Goal: Task Accomplishment & Management: Use online tool/utility

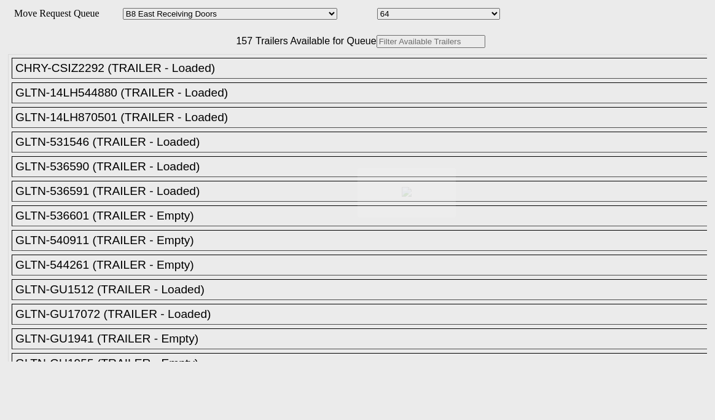
select select "536"
select select "8232"
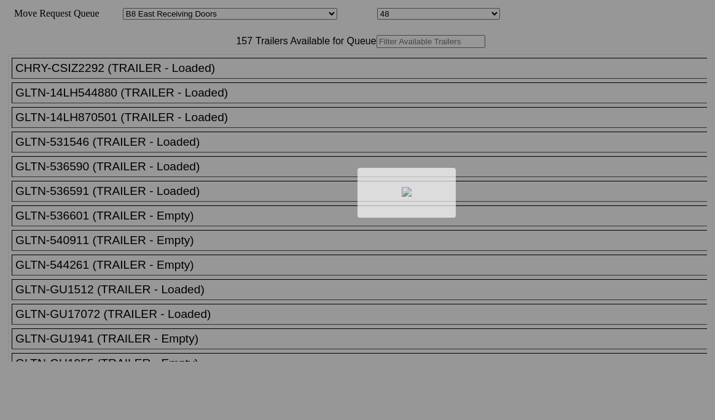
click at [184, 73] on div at bounding box center [357, 210] width 715 height 420
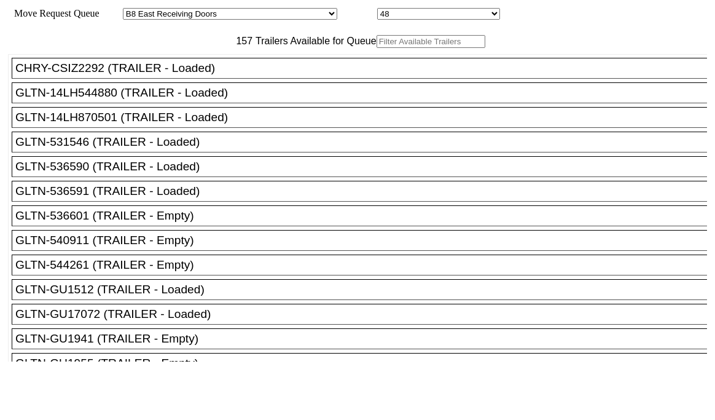
click at [377, 48] on input "text" at bounding box center [431, 41] width 109 height 13
paste input "CAAU4612209"
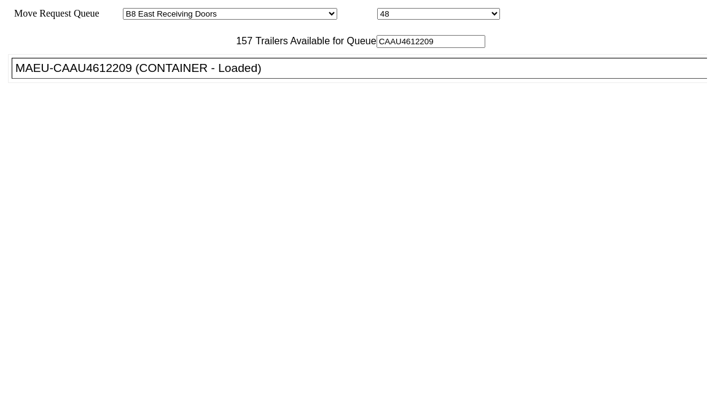
type input "CAAU4612209"
click at [183, 75] on div "MAEU-CAAU4612209 (CONTAINER - Loaded)" at bounding box center [364, 68] width 699 height 14
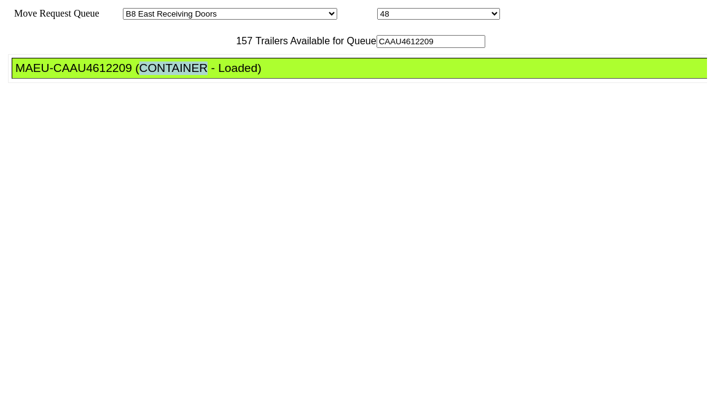
click at [183, 75] on div "MAEU-CAAU4612209 (CONTAINER - Loaded)" at bounding box center [364, 68] width 699 height 14
